Goal: Task Accomplishment & Management: Use online tool/utility

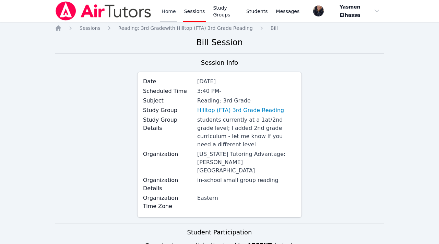
click at [169, 12] on link "Home" at bounding box center [168, 11] width 17 height 22
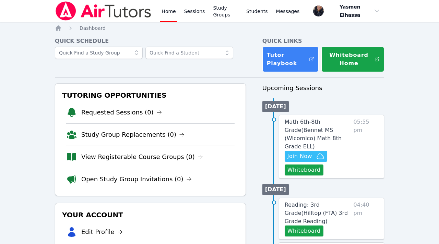
scroll to position [138, 0]
click at [316, 152] on span "Join Now" at bounding box center [306, 156] width 37 height 8
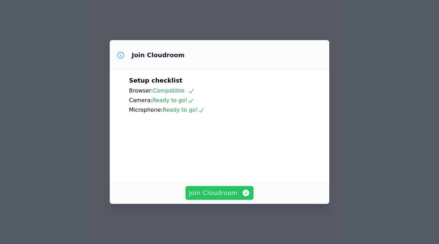
click at [223, 196] on span "Join Cloudroom" at bounding box center [219, 193] width 61 height 10
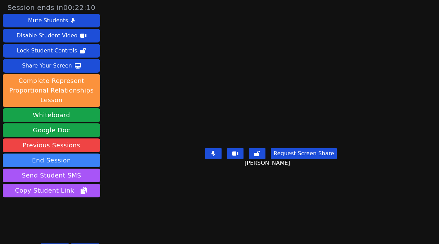
scroll to position [12, 0]
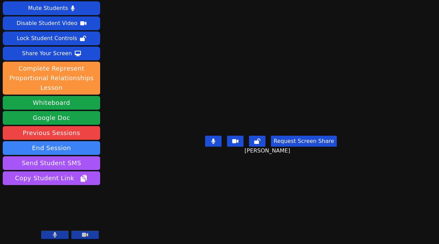
click at [55, 236] on icon at bounding box center [55, 234] width 4 height 5
click at [55, 236] on icon at bounding box center [54, 234] width 7 height 5
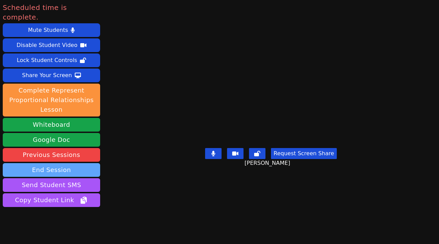
click at [53, 163] on button "End Session" at bounding box center [51, 170] width 97 height 14
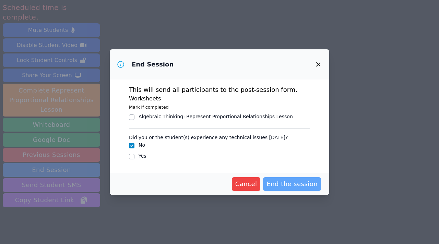
click at [291, 185] on span "End the session" at bounding box center [292, 185] width 51 height 10
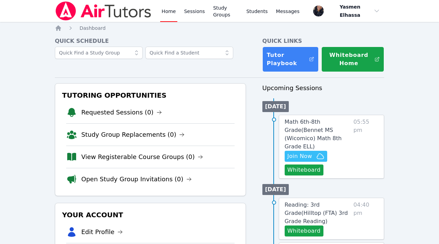
click at [173, 17] on link "Home" at bounding box center [168, 11] width 17 height 22
